Goal: Task Accomplishment & Management: Complete application form

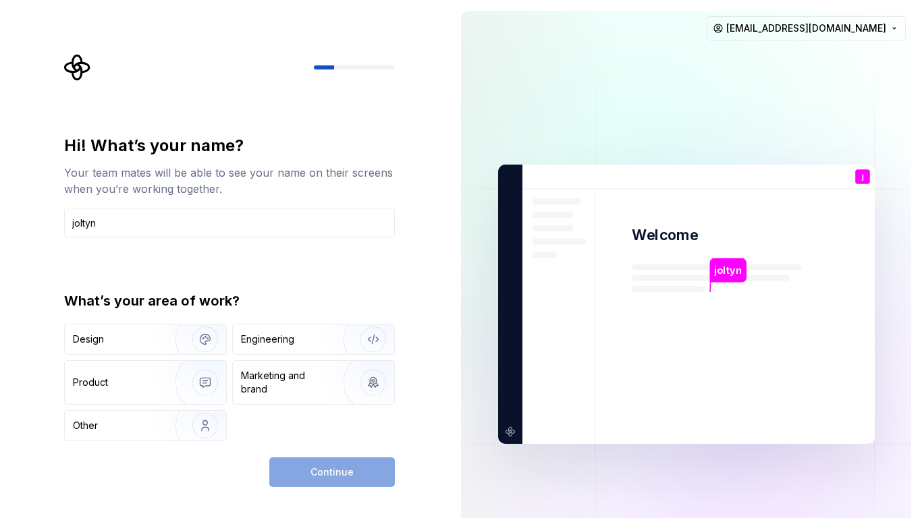
type input "joltyn"
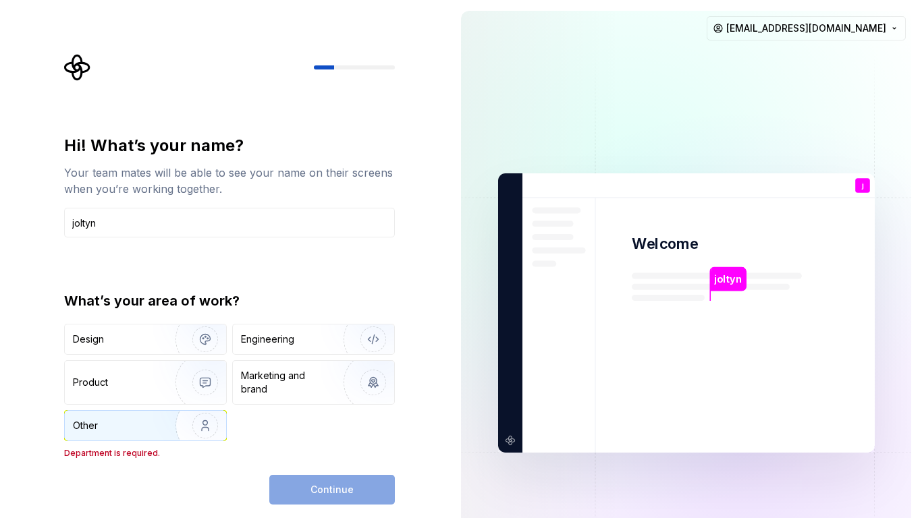
click at [194, 417] on img "button" at bounding box center [196, 426] width 86 height 90
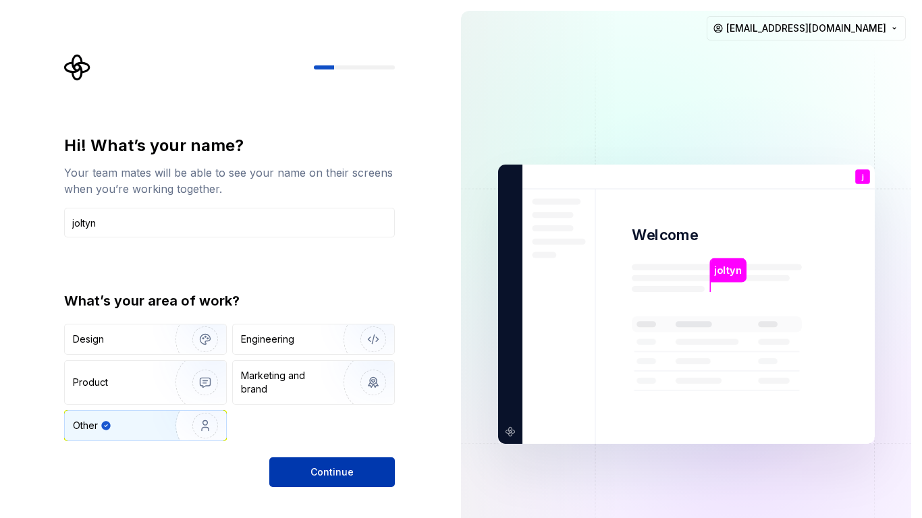
click at [314, 474] on span "Continue" at bounding box center [331, 472] width 43 height 13
